Goal: Book appointment/travel/reservation

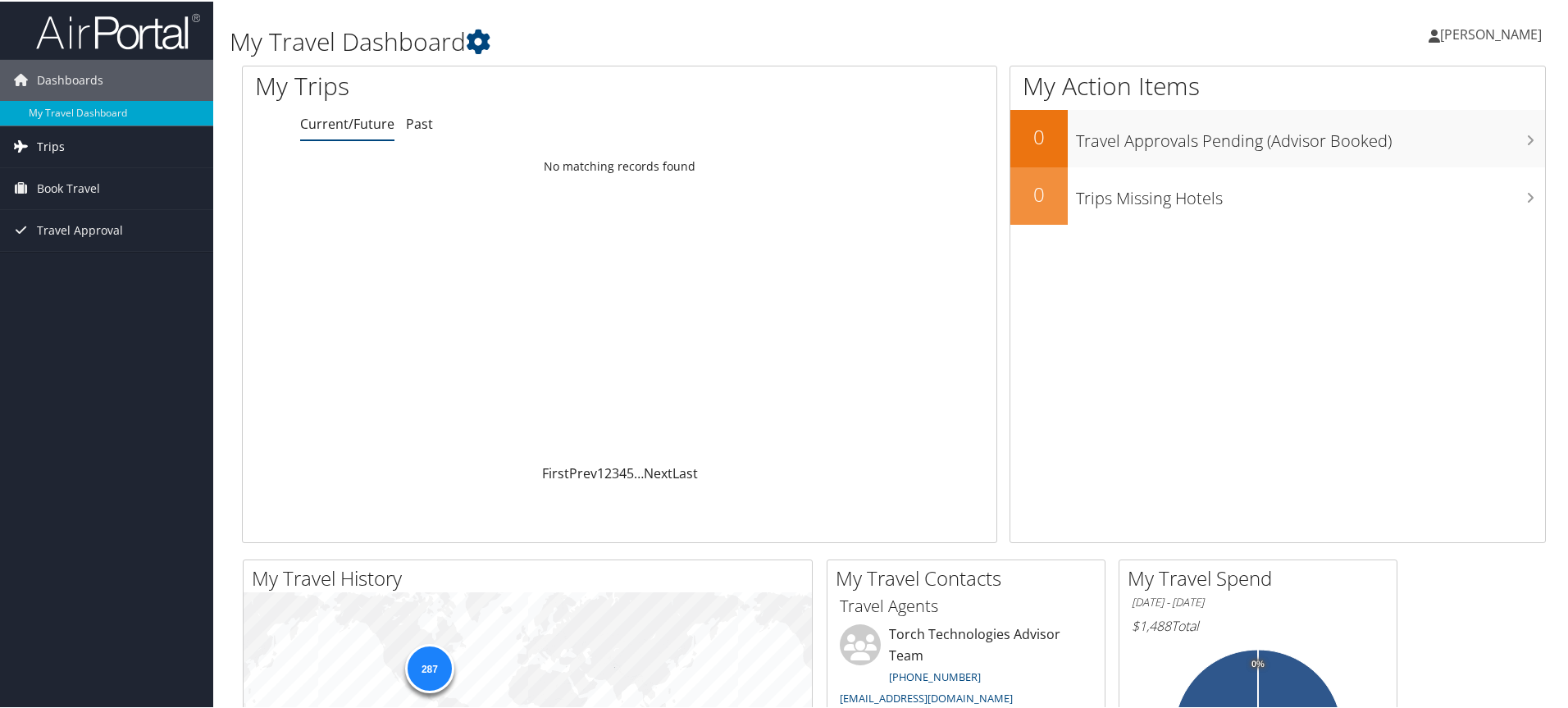
click at [74, 148] on link "Trips" at bounding box center [106, 144] width 213 height 41
click at [74, 255] on span "Book Travel" at bounding box center [68, 260] width 63 height 41
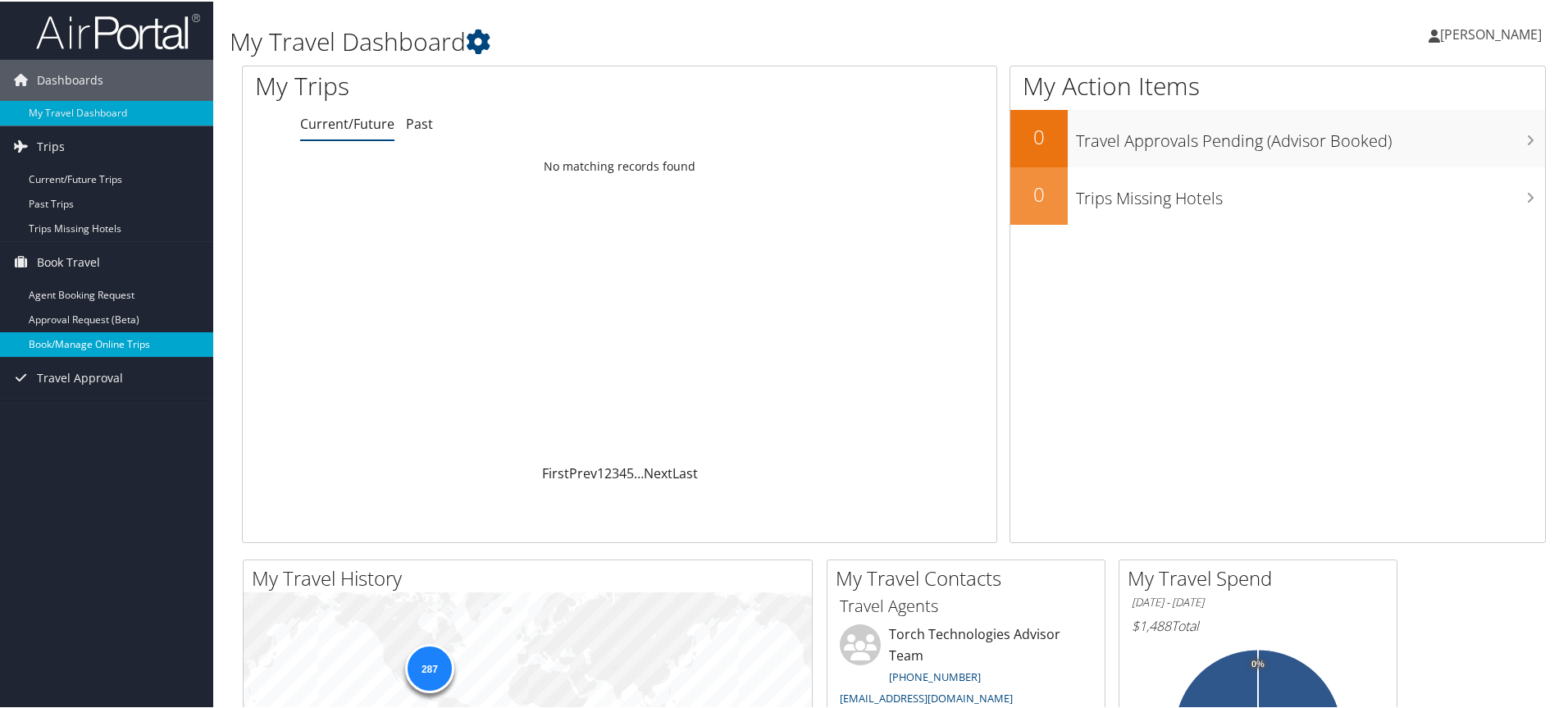
click at [67, 341] on link "Book/Manage Online Trips" at bounding box center [106, 343] width 213 height 24
